Goal: Task Accomplishment & Management: Manage account settings

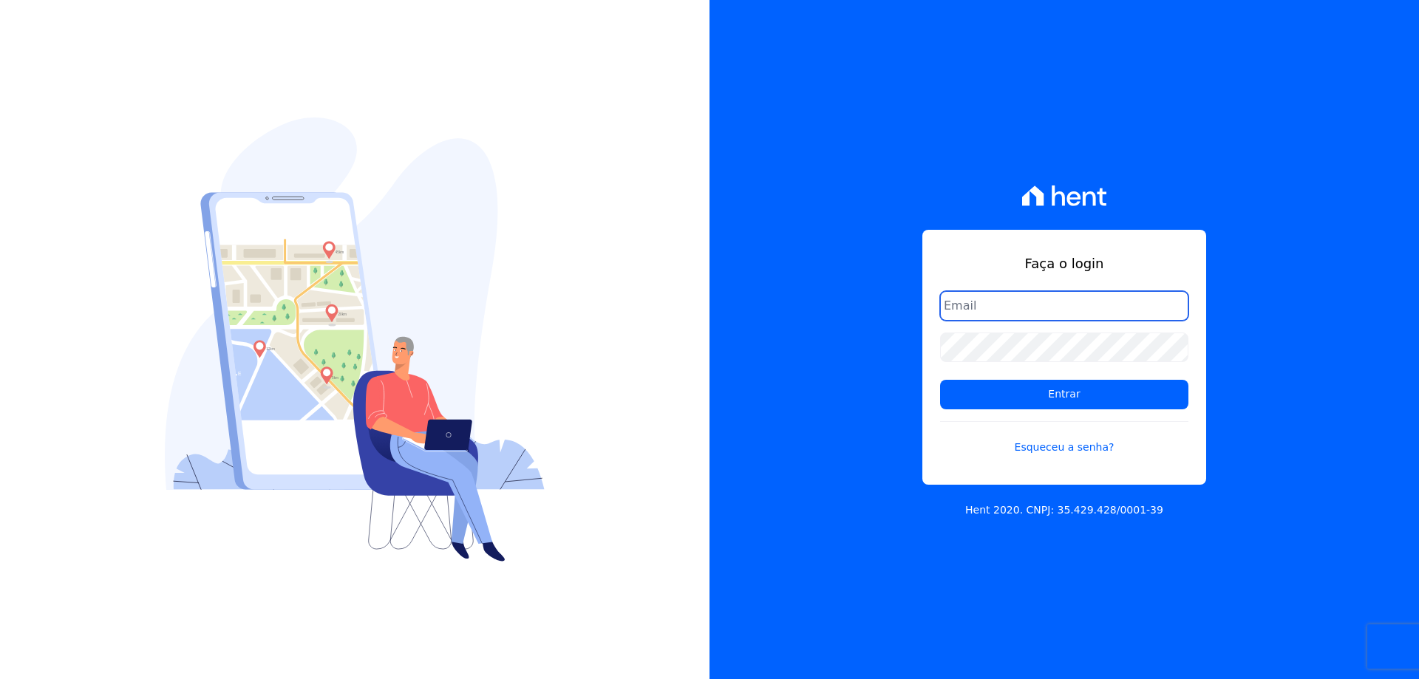
click at [1065, 310] on input "email" at bounding box center [1064, 306] width 248 height 30
type input "[EMAIL_ADDRESS][DOMAIN_NAME]"
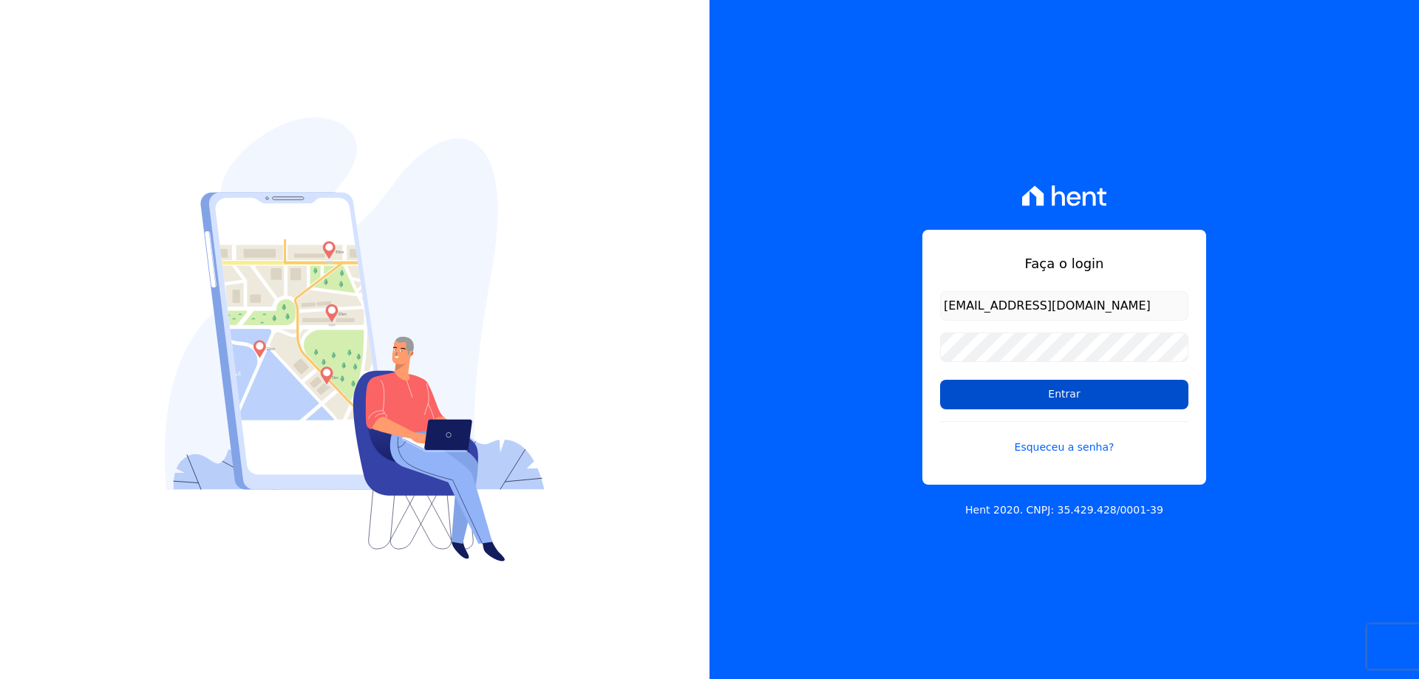
click at [1093, 401] on input "Entrar" at bounding box center [1064, 395] width 248 height 30
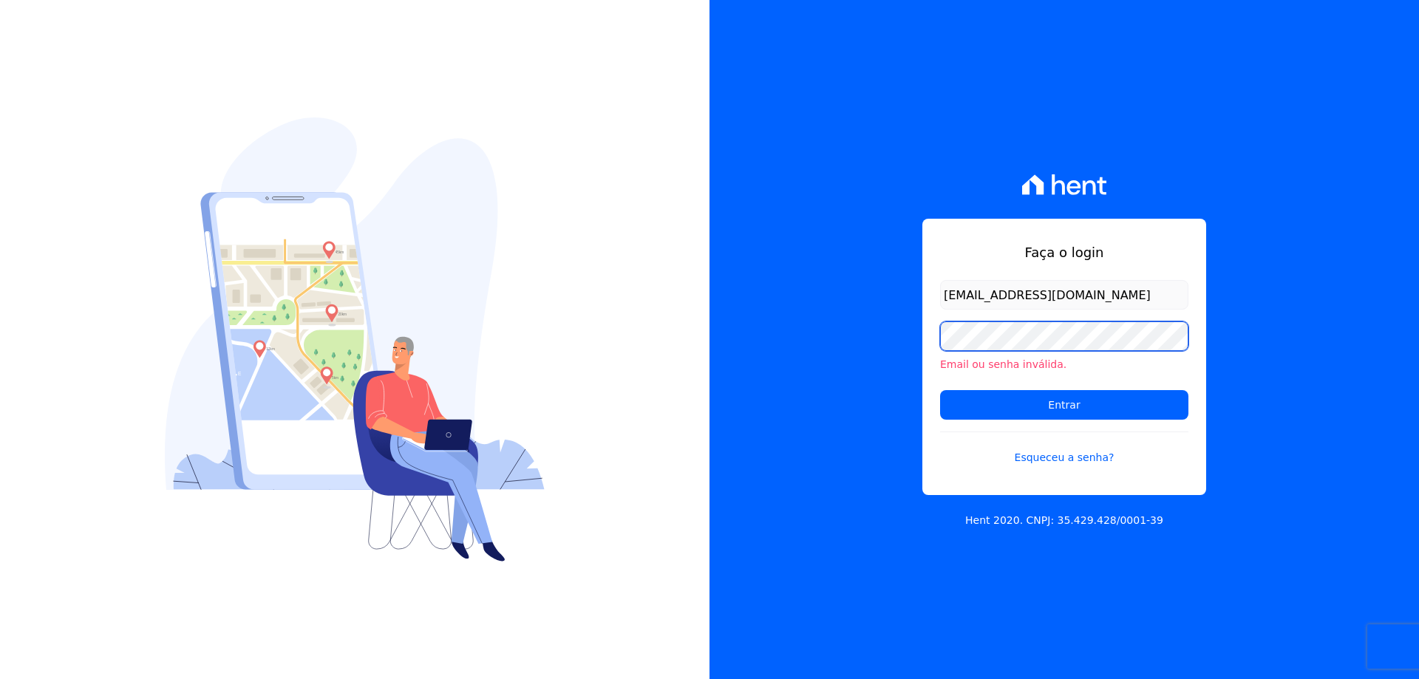
click at [940, 390] on input "Entrar" at bounding box center [1064, 405] width 248 height 30
click at [1027, 464] on link "Esqueceu a senha?" at bounding box center [1064, 449] width 248 height 34
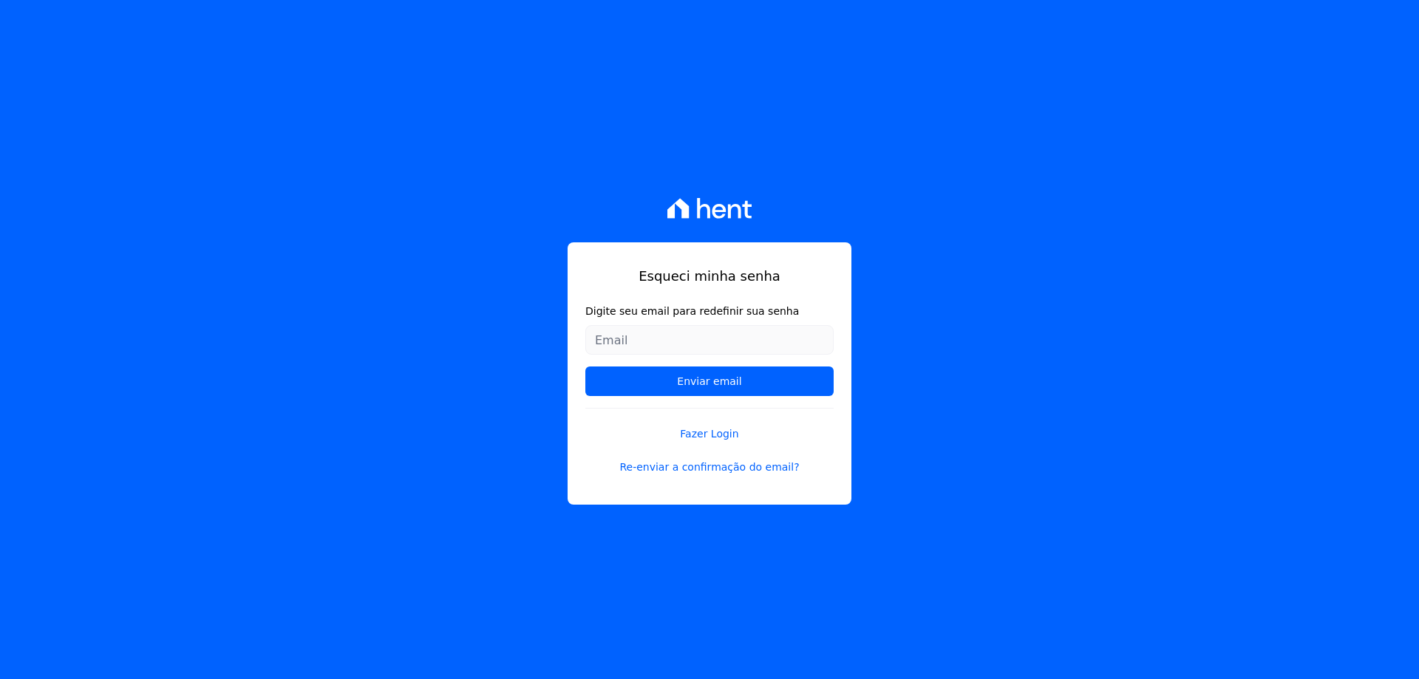
click at [800, 351] on input "Digite seu email para redefinir sua senha" at bounding box center [710, 340] width 248 height 30
type input "[EMAIL_ADDRESS][DOMAIN_NAME]"
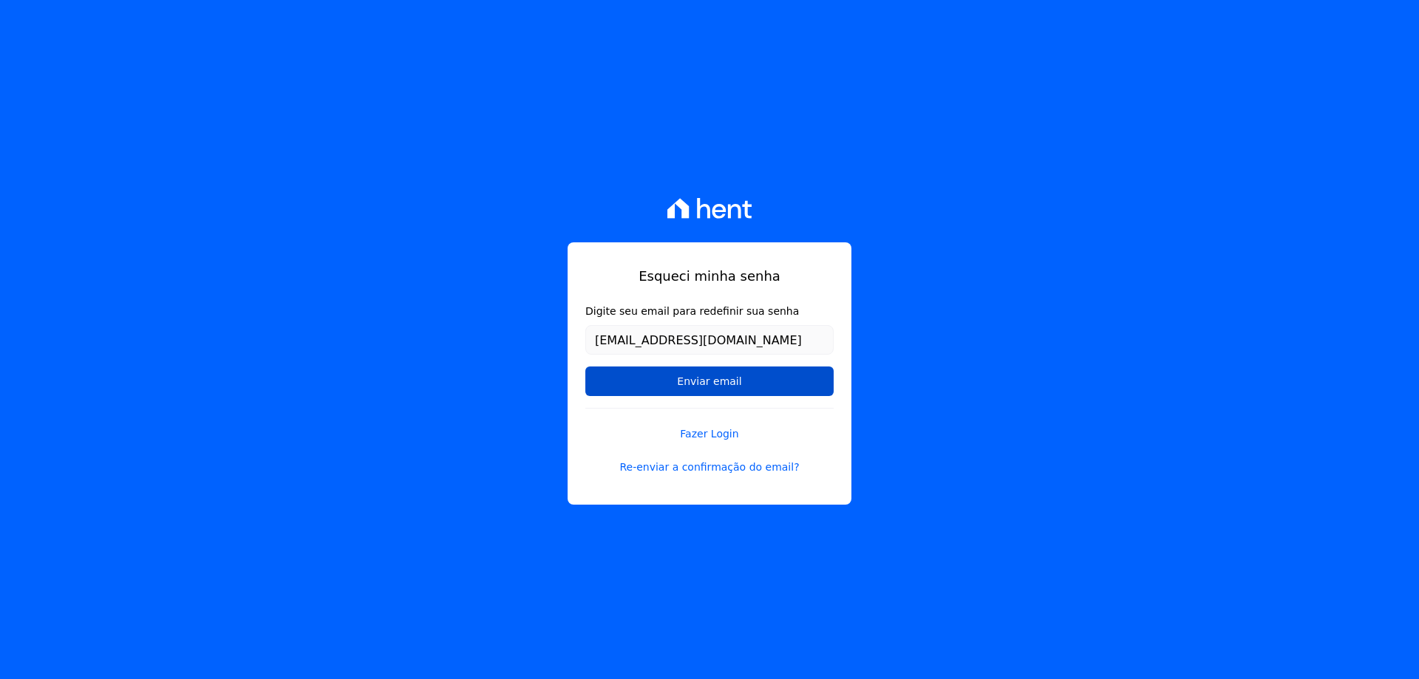
click at [713, 376] on input "Enviar email" at bounding box center [710, 382] width 248 height 30
click at [698, 384] on input "Enviar email" at bounding box center [710, 382] width 248 height 30
click at [686, 387] on input "Enviar email" at bounding box center [710, 382] width 248 height 30
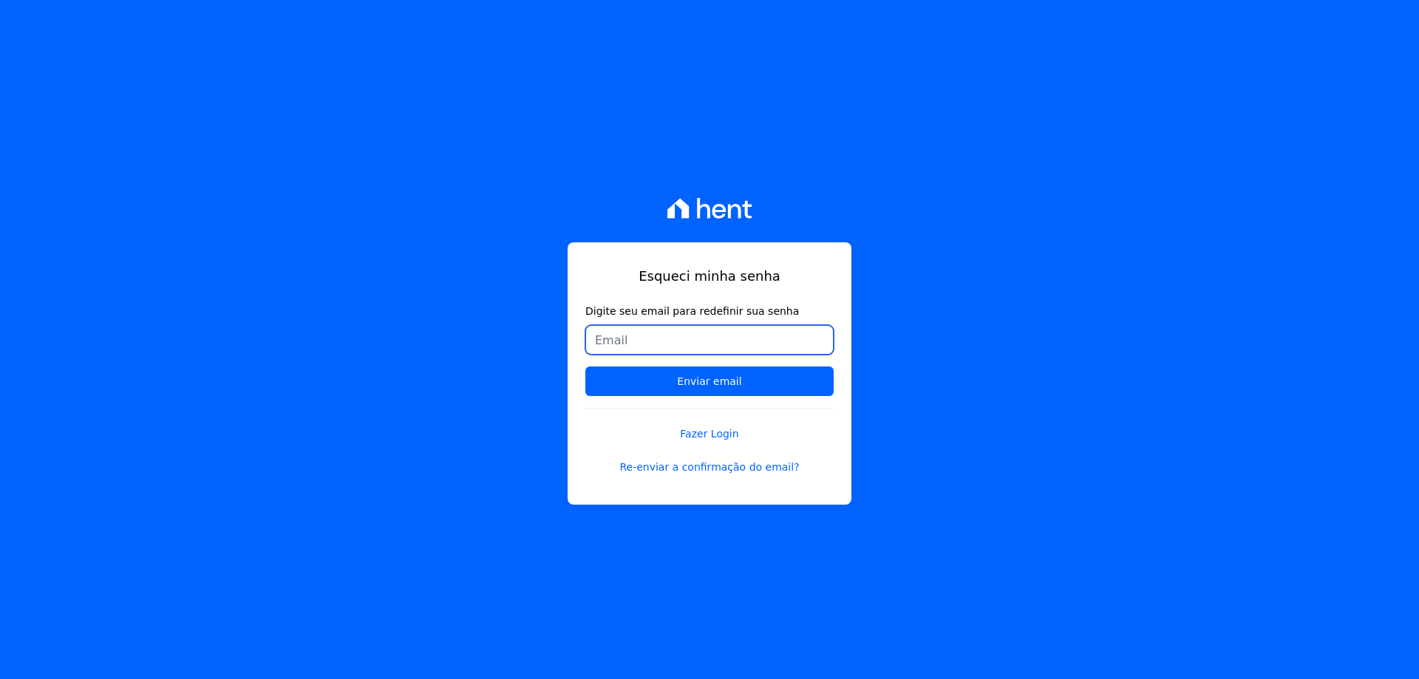
click at [685, 349] on input "Digite seu email para redefinir sua senha" at bounding box center [710, 340] width 248 height 30
type input "[EMAIL_ADDRESS][DOMAIN_NAME]"
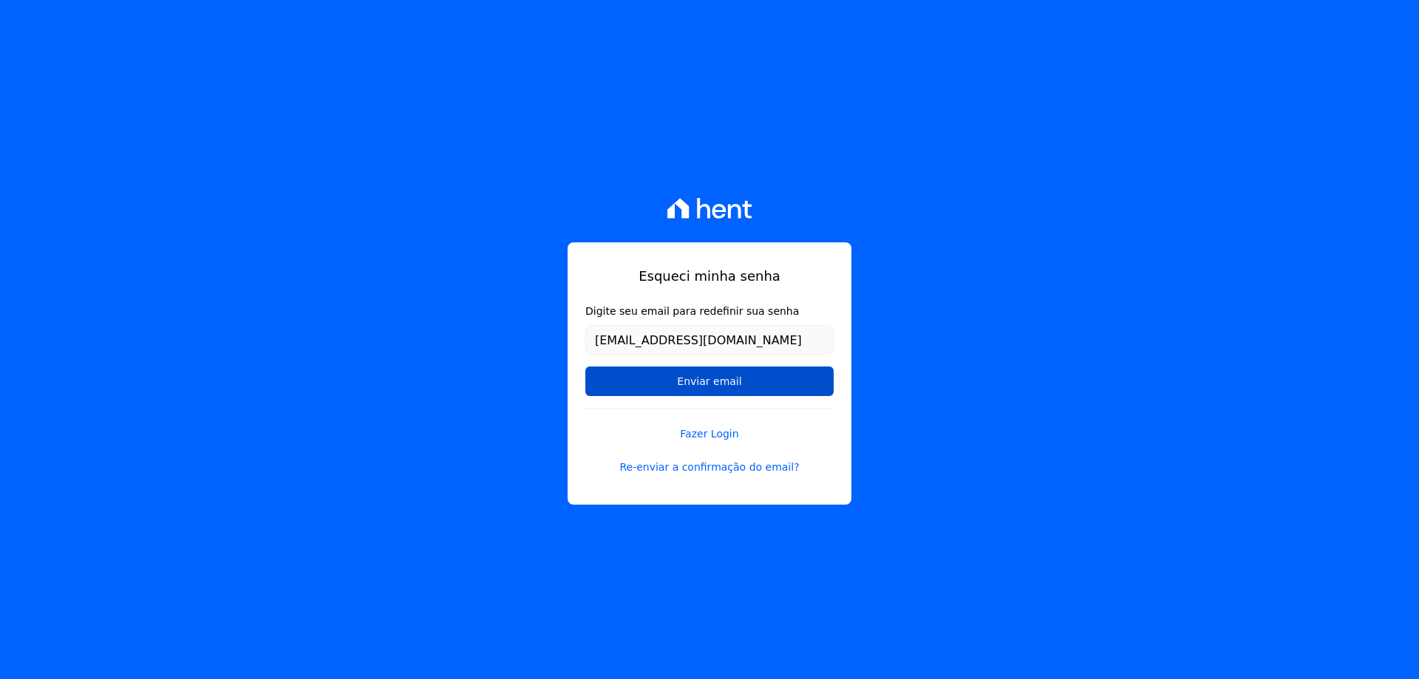
click at [691, 390] on input "Enviar email" at bounding box center [710, 382] width 248 height 30
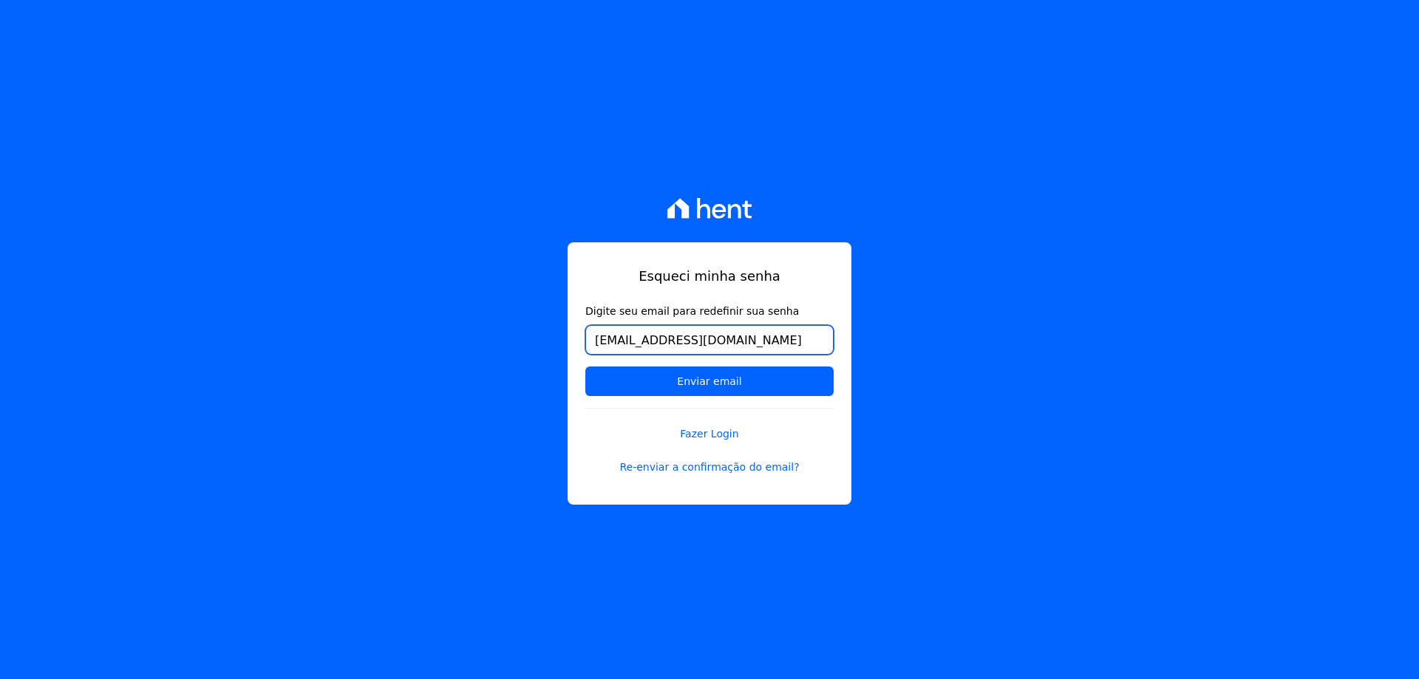
click at [776, 348] on input "[EMAIL_ADDRESS][DOMAIN_NAME]" at bounding box center [710, 340] width 248 height 30
click at [586, 367] on input "Enviar email" at bounding box center [710, 382] width 248 height 30
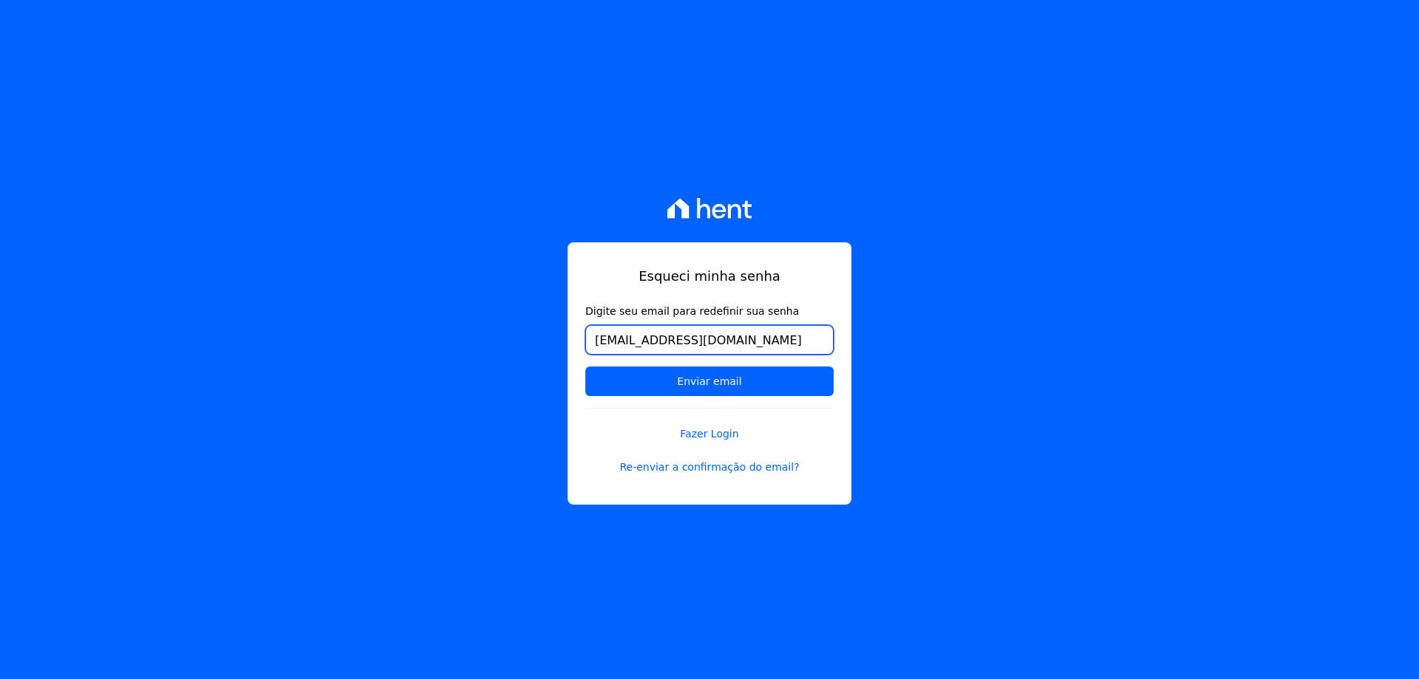
click at [586, 367] on input "Enviar email" at bounding box center [710, 382] width 248 height 30
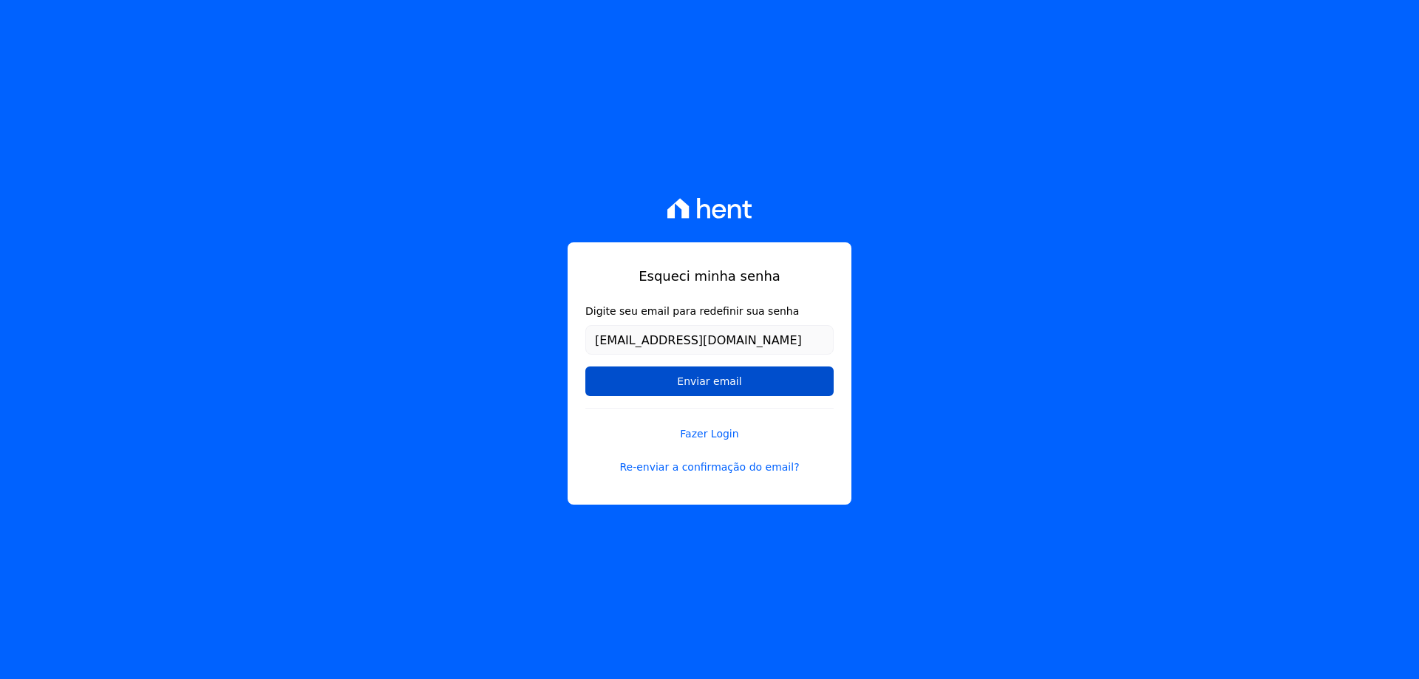
click at [676, 378] on input "Enviar email" at bounding box center [710, 382] width 248 height 30
